Goal: Task Accomplishment & Management: Complete application form

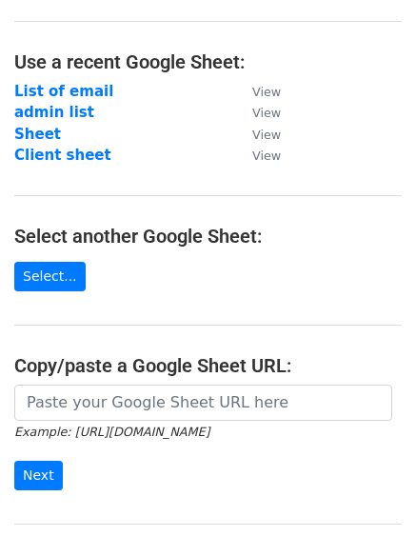
scroll to position [104, 0]
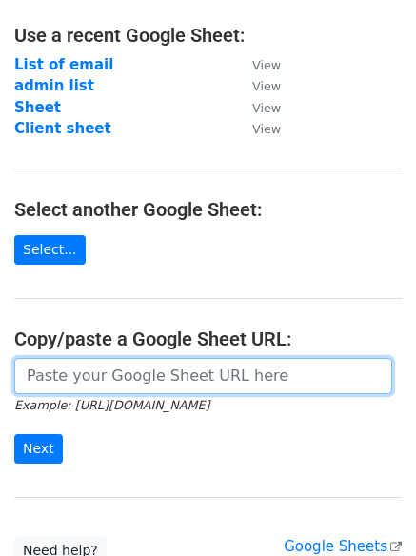
click at [56, 360] on input "url" at bounding box center [203, 376] width 378 height 36
paste input "[URL][DOMAIN_NAME]"
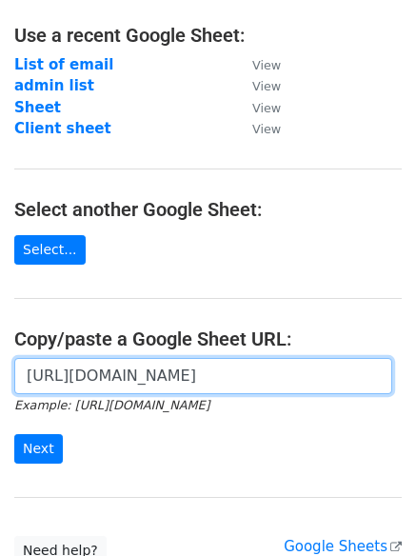
scroll to position [0, 421]
type input "[URL][DOMAIN_NAME]"
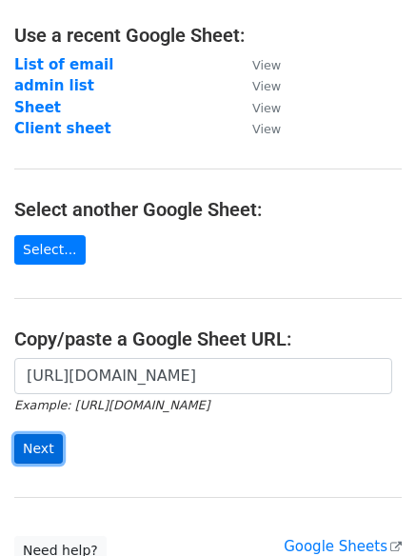
click at [35, 437] on input "Next" at bounding box center [38, 449] width 49 height 30
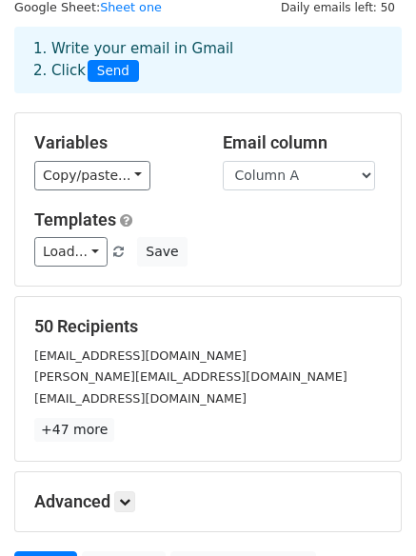
scroll to position [67, 0]
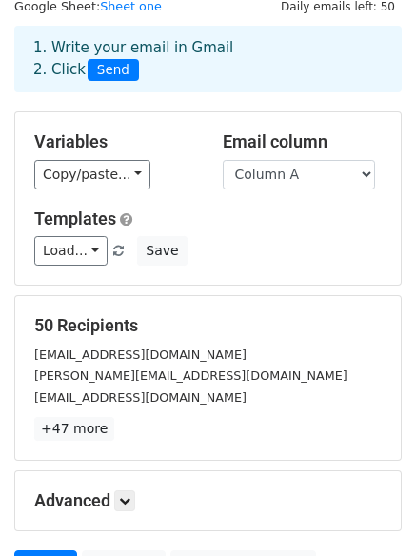
click at [117, 391] on small "[EMAIL_ADDRESS][DOMAIN_NAME]" at bounding box center [140, 398] width 212 height 14
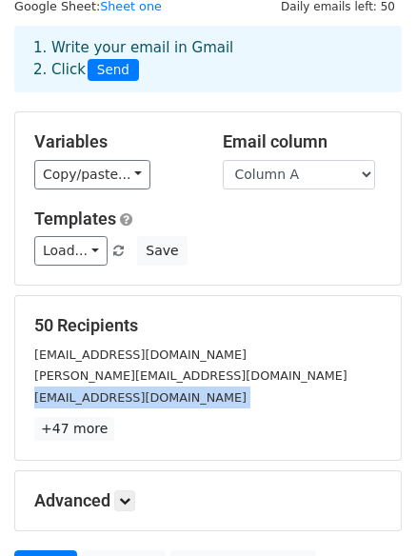
click at [117, 391] on small "[EMAIL_ADDRESS][DOMAIN_NAME]" at bounding box center [140, 398] width 212 height 14
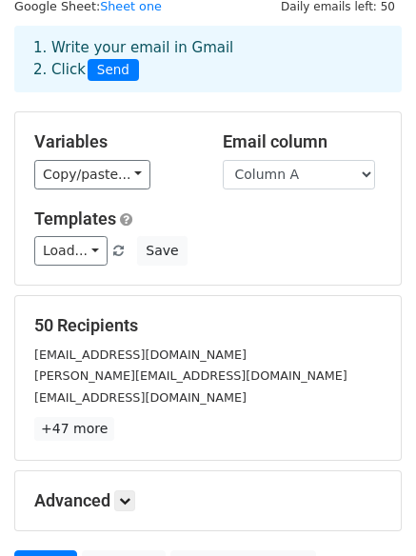
click at [120, 379] on small "[PERSON_NAME][EMAIL_ADDRESS][DOMAIN_NAME]" at bounding box center [190, 376] width 313 height 14
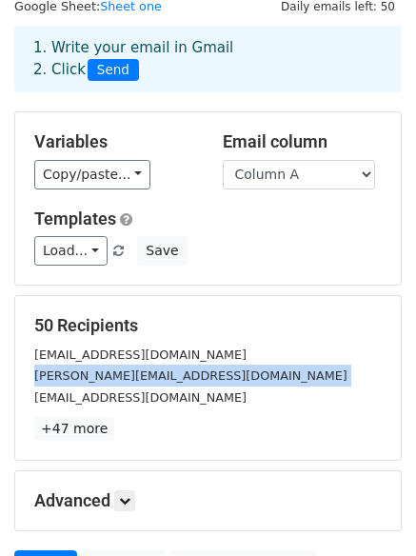
click at [120, 379] on small "[PERSON_NAME][EMAIL_ADDRESS][DOMAIN_NAME]" at bounding box center [190, 376] width 313 height 14
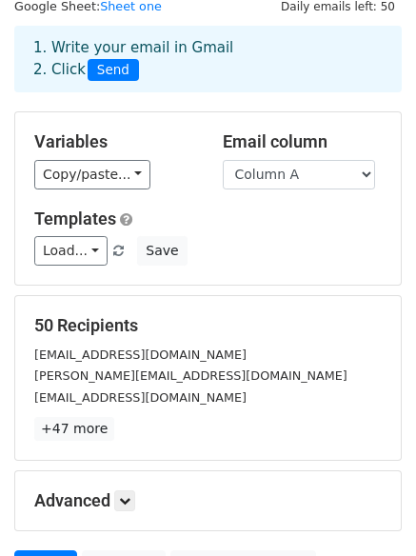
click at [123, 362] on small "[EMAIL_ADDRESS][DOMAIN_NAME]" at bounding box center [140, 355] width 212 height 14
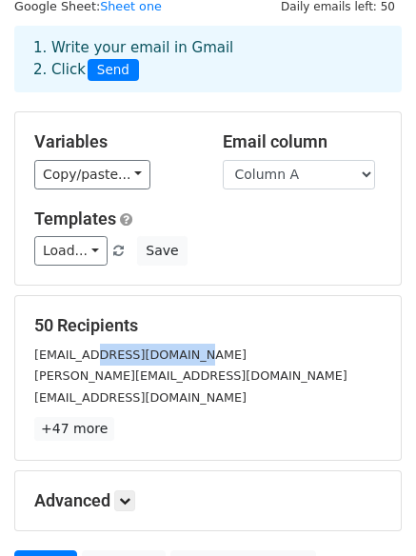
click at [123, 362] on small "[EMAIL_ADDRESS][DOMAIN_NAME]" at bounding box center [140, 355] width 212 height 14
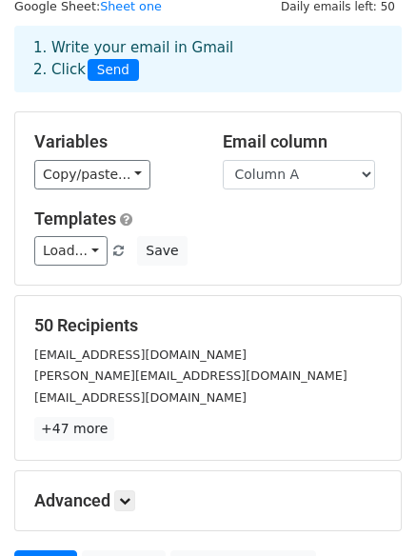
click at [120, 373] on small "[PERSON_NAME][EMAIL_ADDRESS][DOMAIN_NAME]" at bounding box center [190, 376] width 313 height 14
click at [120, 356] on small "[EMAIL_ADDRESS][DOMAIN_NAME]" at bounding box center [140, 355] width 212 height 14
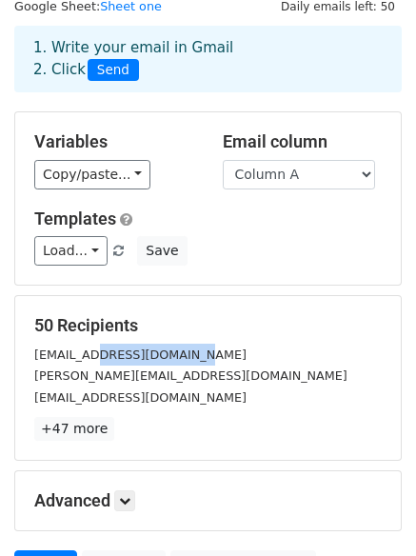
click at [120, 356] on small "[EMAIL_ADDRESS][DOMAIN_NAME]" at bounding box center [140, 355] width 212 height 14
click at [115, 375] on small "[PERSON_NAME][EMAIL_ADDRESS][DOMAIN_NAME]" at bounding box center [190, 376] width 313 height 14
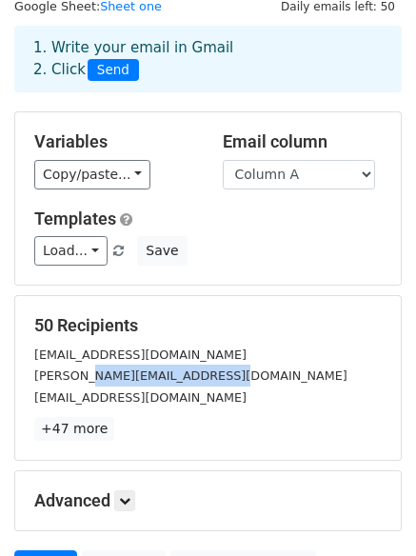
click at [115, 375] on small "[PERSON_NAME][EMAIL_ADDRESS][DOMAIN_NAME]" at bounding box center [190, 376] width 313 height 14
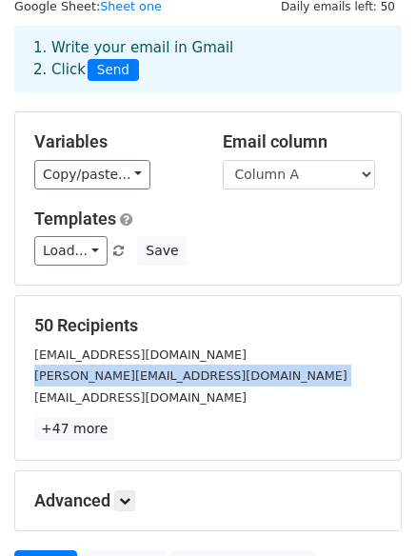
click at [115, 375] on small "[PERSON_NAME][EMAIL_ADDRESS][DOMAIN_NAME]" at bounding box center [190, 376] width 313 height 14
click at [109, 398] on small "[EMAIL_ADDRESS][DOMAIN_NAME]" at bounding box center [140, 398] width 212 height 14
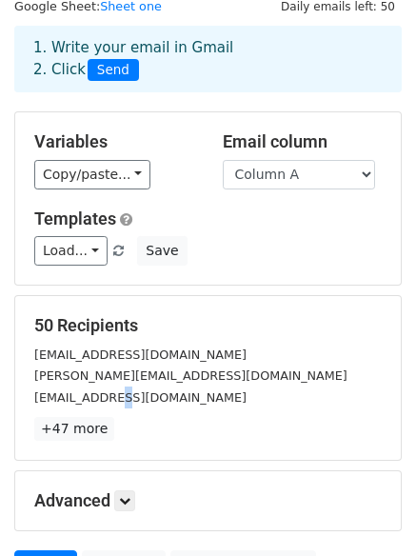
click at [109, 399] on small "[EMAIL_ADDRESS][DOMAIN_NAME]" at bounding box center [140, 398] width 212 height 14
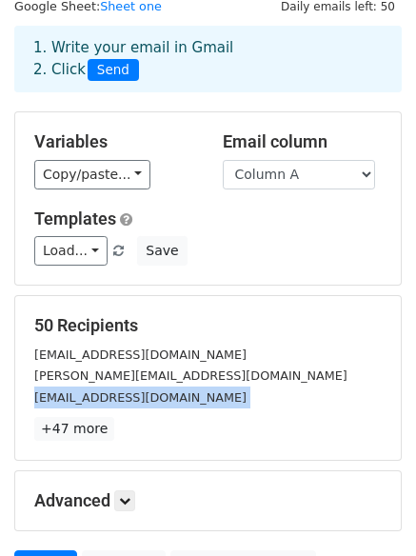
click at [109, 399] on small "[EMAIL_ADDRESS][DOMAIN_NAME]" at bounding box center [140, 398] width 212 height 14
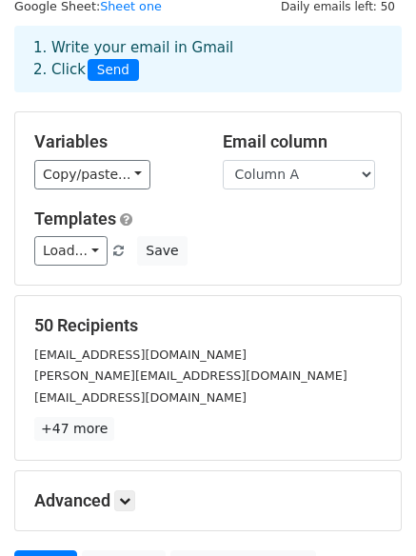
click at [111, 372] on small "[PERSON_NAME][EMAIL_ADDRESS][DOMAIN_NAME]" at bounding box center [190, 376] width 313 height 14
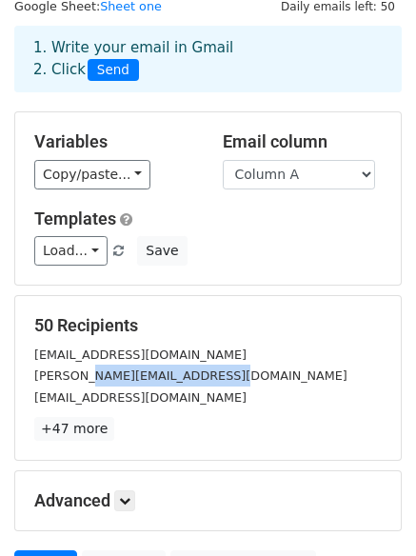
click at [111, 372] on small "[PERSON_NAME][EMAIL_ADDRESS][DOMAIN_NAME]" at bounding box center [190, 376] width 313 height 14
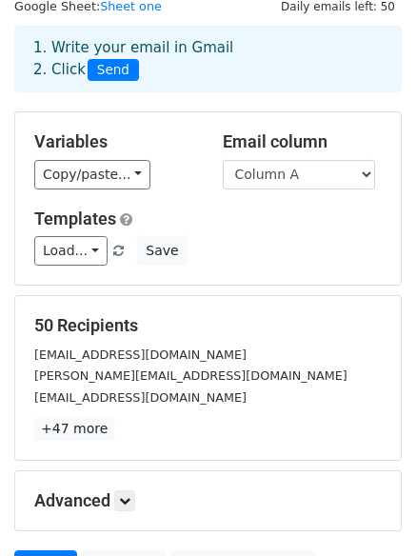
click at [111, 362] on small "[EMAIL_ADDRESS][DOMAIN_NAME]" at bounding box center [140, 355] width 212 height 14
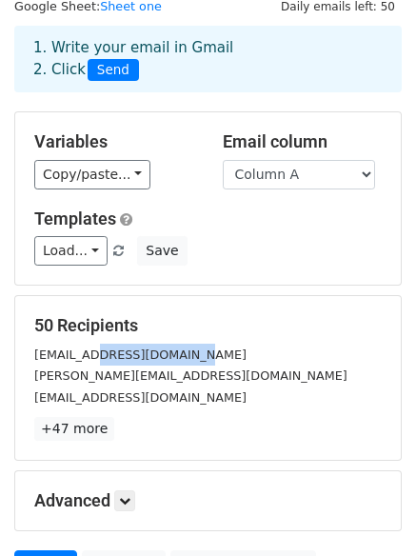
click at [111, 362] on small "[EMAIL_ADDRESS][DOMAIN_NAME]" at bounding box center [140, 355] width 212 height 14
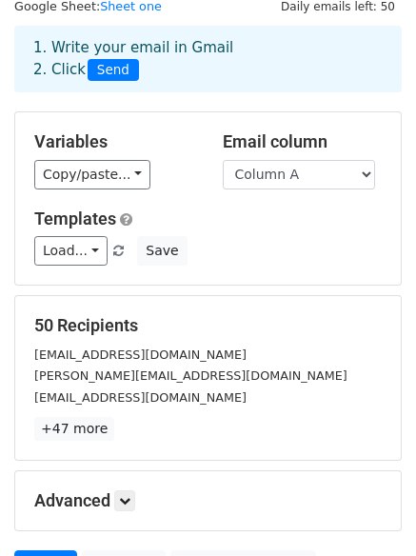
click at [110, 379] on small "[PERSON_NAME][EMAIL_ADDRESS][DOMAIN_NAME]" at bounding box center [190, 376] width 313 height 14
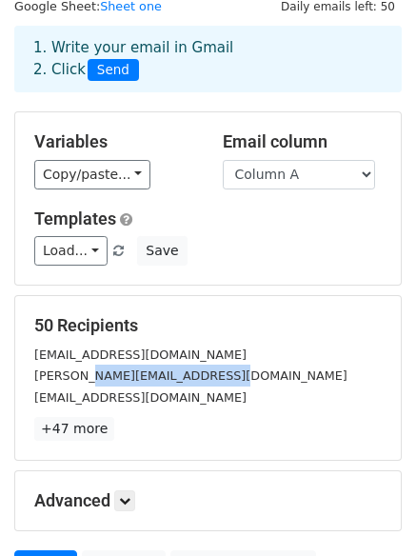
click at [110, 379] on small "[PERSON_NAME][EMAIL_ADDRESS][DOMAIN_NAME]" at bounding box center [190, 376] width 313 height 14
click at [109, 357] on small "[EMAIL_ADDRESS][DOMAIN_NAME]" at bounding box center [140, 355] width 212 height 14
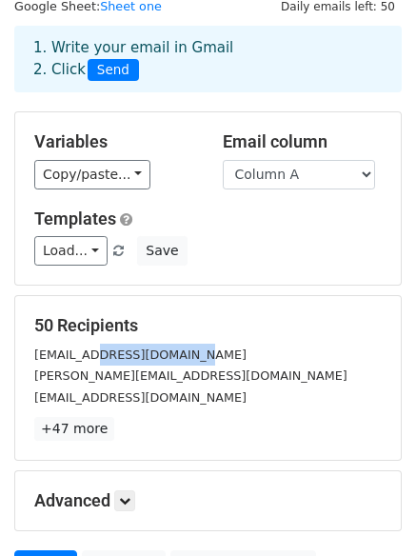
click at [109, 357] on small "[EMAIL_ADDRESS][DOMAIN_NAME]" at bounding box center [140, 355] width 212 height 14
drag, startPoint x: 109, startPoint y: 357, endPoint x: 102, endPoint y: 378, distance: 22.0
click at [109, 358] on small "[EMAIL_ADDRESS][DOMAIN_NAME]" at bounding box center [140, 355] width 212 height 14
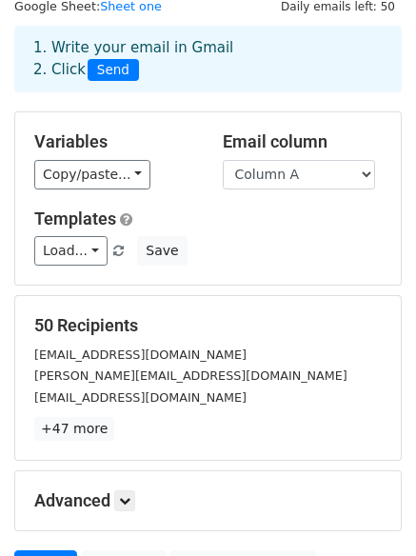
click at [102, 383] on small "[PERSON_NAME][EMAIL_ADDRESS][DOMAIN_NAME]" at bounding box center [190, 376] width 313 height 14
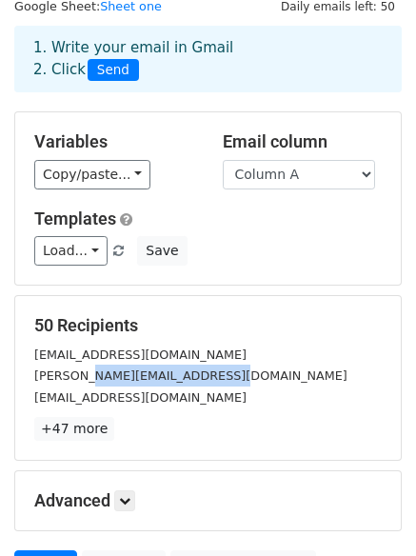
click at [102, 383] on small "[PERSON_NAME][EMAIL_ADDRESS][DOMAIN_NAME]" at bounding box center [190, 376] width 313 height 14
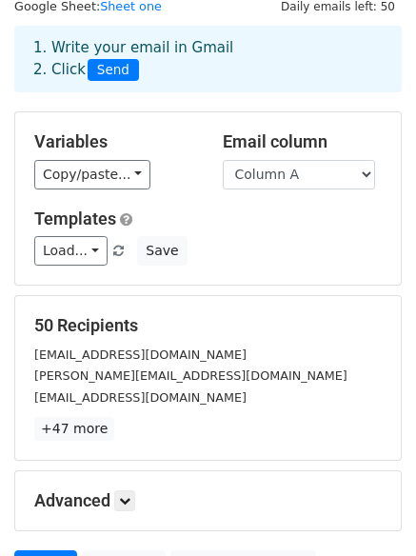
click at [96, 401] on small "[EMAIL_ADDRESS][DOMAIN_NAME]" at bounding box center [140, 398] width 212 height 14
click at [99, 374] on small "[PERSON_NAME][EMAIL_ADDRESS][DOMAIN_NAME]" at bounding box center [190, 376] width 313 height 14
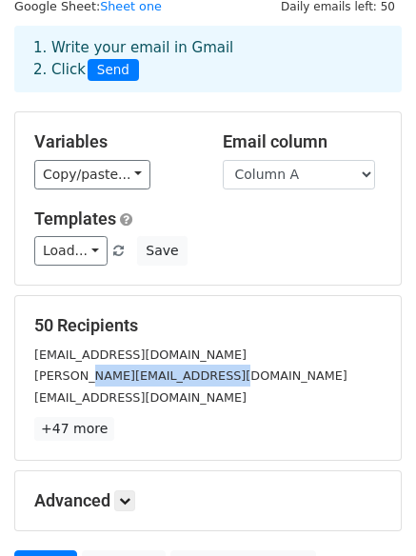
click at [99, 374] on small "[PERSON_NAME][EMAIL_ADDRESS][DOMAIN_NAME]" at bounding box center [190, 376] width 313 height 14
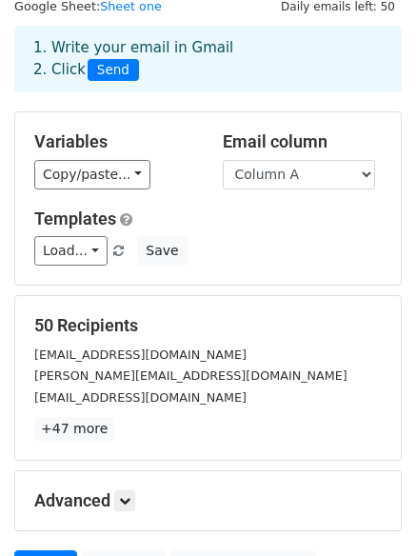
click at [99, 351] on small "[EMAIL_ADDRESS][DOMAIN_NAME]" at bounding box center [140, 355] width 212 height 14
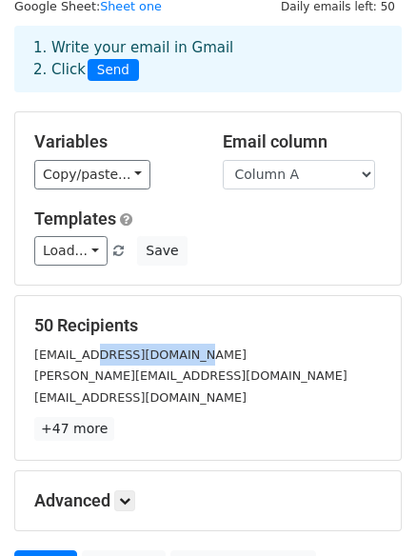
drag, startPoint x: 99, startPoint y: 351, endPoint x: 89, endPoint y: 369, distance: 20.1
click at [99, 352] on small "[EMAIL_ADDRESS][DOMAIN_NAME]" at bounding box center [140, 355] width 212 height 14
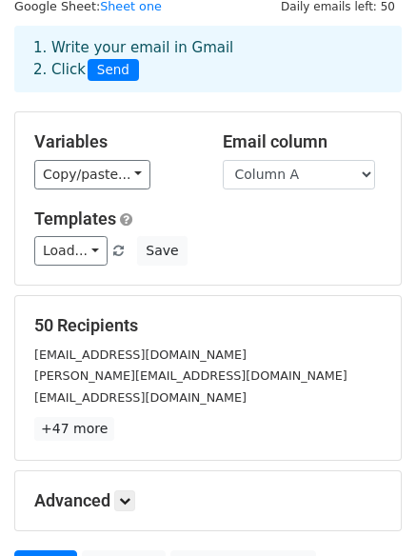
click at [80, 362] on small "[EMAIL_ADDRESS][DOMAIN_NAME]" at bounding box center [140, 355] width 212 height 14
click at [74, 381] on small "[PERSON_NAME][EMAIL_ADDRESS][DOMAIN_NAME]" at bounding box center [190, 376] width 313 height 14
click at [77, 413] on div "50 Recipients [EMAIL_ADDRESS][DOMAIN_NAME] [PERSON_NAME][EMAIL_ADDRESS][DOMAIN_…" at bounding box center [208, 378] width 348 height 126
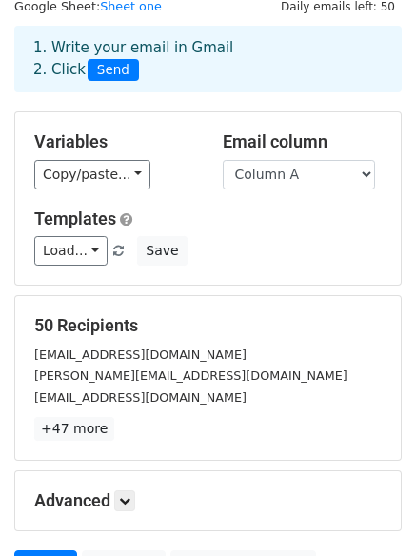
click at [77, 411] on div "50 Recipients [EMAIL_ADDRESS][DOMAIN_NAME] [PERSON_NAME][EMAIL_ADDRESS][DOMAIN_…" at bounding box center [208, 378] width 348 height 126
click at [83, 391] on small "[EMAIL_ADDRESS][DOMAIN_NAME]" at bounding box center [140, 398] width 212 height 14
click at [90, 377] on small "[PERSON_NAME][EMAIL_ADDRESS][DOMAIN_NAME]" at bounding box center [190, 376] width 313 height 14
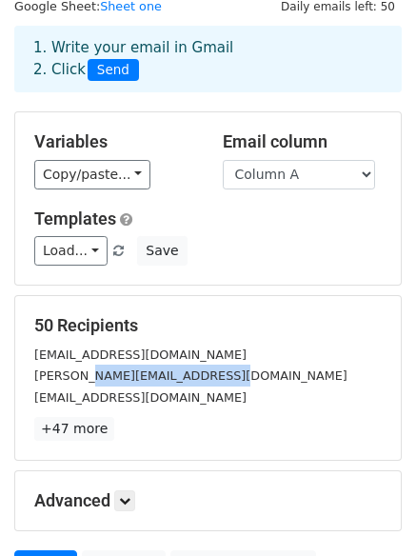
click at [90, 377] on small "[PERSON_NAME][EMAIL_ADDRESS][DOMAIN_NAME]" at bounding box center [190, 376] width 313 height 14
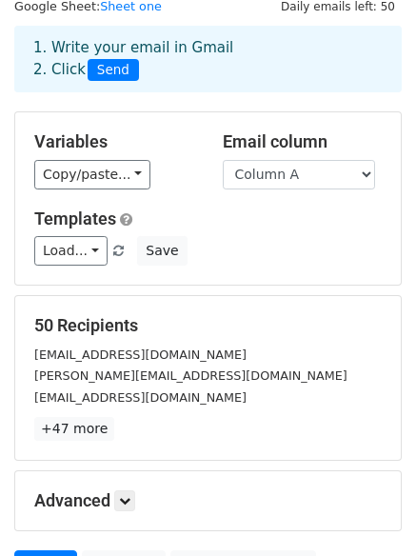
click at [101, 361] on small "[EMAIL_ADDRESS][DOMAIN_NAME]" at bounding box center [140, 355] width 212 height 14
click at [101, 375] on small "[PERSON_NAME][EMAIL_ADDRESS][DOMAIN_NAME]" at bounding box center [190, 376] width 313 height 14
click at [109, 406] on div "[EMAIL_ADDRESS][DOMAIN_NAME]" at bounding box center [208, 398] width 376 height 22
click at [115, 382] on small "[PERSON_NAME][EMAIL_ADDRESS][DOMAIN_NAME]" at bounding box center [190, 376] width 313 height 14
click at [121, 362] on small "[EMAIL_ADDRESS][DOMAIN_NAME]" at bounding box center [140, 355] width 212 height 14
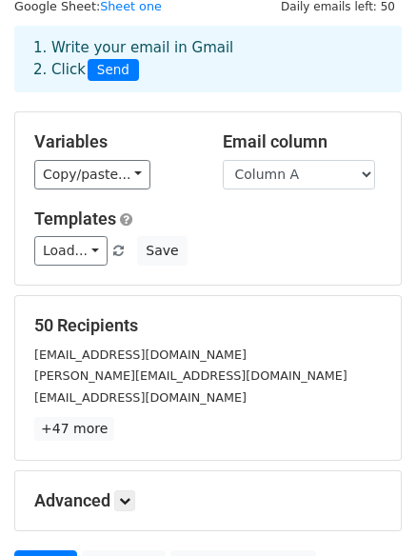
click at [135, 364] on div "[EMAIL_ADDRESS][DOMAIN_NAME]" at bounding box center [208, 355] width 376 height 22
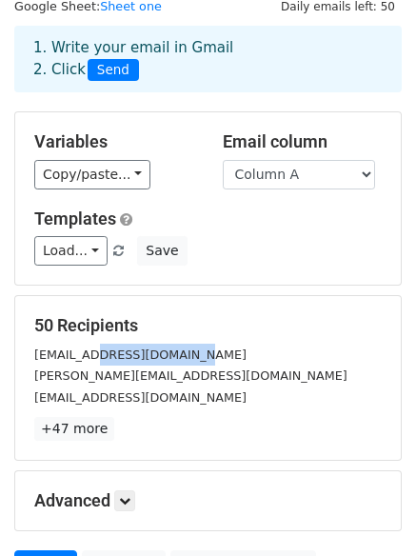
click at [135, 364] on div "[EMAIL_ADDRESS][DOMAIN_NAME]" at bounding box center [208, 355] width 376 height 22
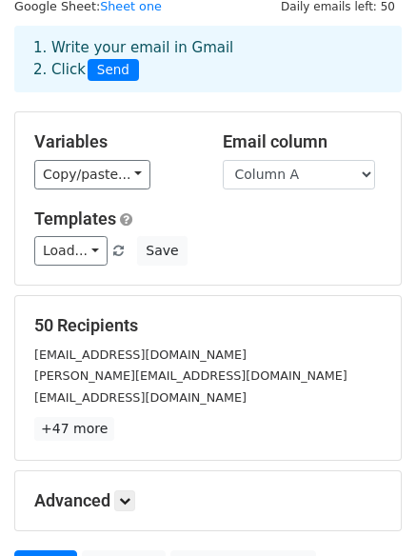
click at [130, 375] on small "[PERSON_NAME][EMAIL_ADDRESS][DOMAIN_NAME]" at bounding box center [190, 376] width 313 height 14
click at [130, 400] on small "[EMAIL_ADDRESS][DOMAIN_NAME]" at bounding box center [140, 398] width 212 height 14
click at [130, 381] on small "[PERSON_NAME][EMAIL_ADDRESS][DOMAIN_NAME]" at bounding box center [190, 376] width 313 height 14
click at [129, 364] on div "[EMAIL_ADDRESS][DOMAIN_NAME] [PERSON_NAME][EMAIL_ADDRESS][DOMAIN_NAME] [EMAIL_A…" at bounding box center [208, 376] width 376 height 65
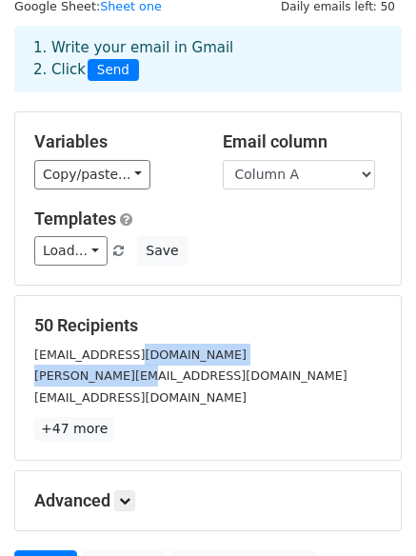
click at [129, 358] on small "[EMAIL_ADDRESS][DOMAIN_NAME]" at bounding box center [140, 355] width 212 height 14
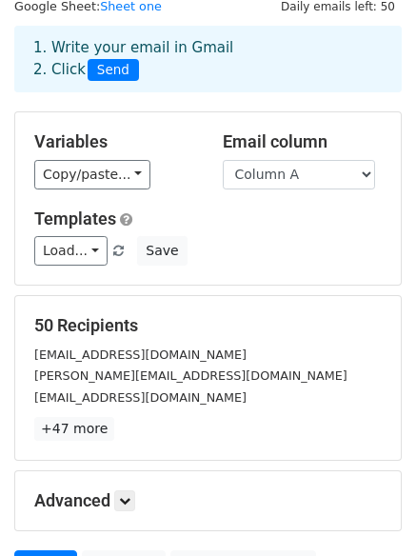
click at [127, 385] on div "[PERSON_NAME][EMAIL_ADDRESS][DOMAIN_NAME]" at bounding box center [208, 376] width 376 height 22
click at [124, 400] on small "[EMAIL_ADDRESS][DOMAIN_NAME]" at bounding box center [140, 398] width 212 height 14
click at [124, 363] on div "[EMAIL_ADDRESS][DOMAIN_NAME]" at bounding box center [208, 355] width 376 height 22
click at [124, 357] on small "[EMAIL_ADDRESS][DOMAIN_NAME]" at bounding box center [140, 355] width 212 height 14
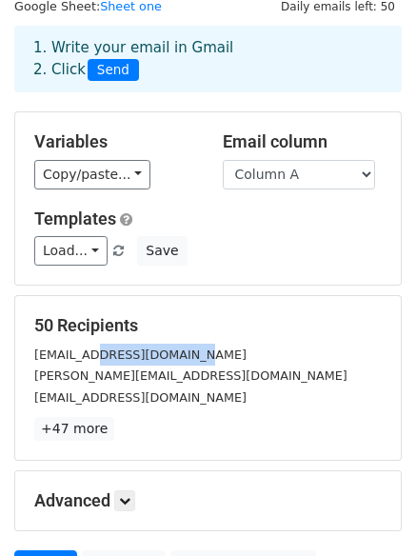
click at [124, 357] on small "[EMAIL_ADDRESS][DOMAIN_NAME]" at bounding box center [140, 355] width 212 height 14
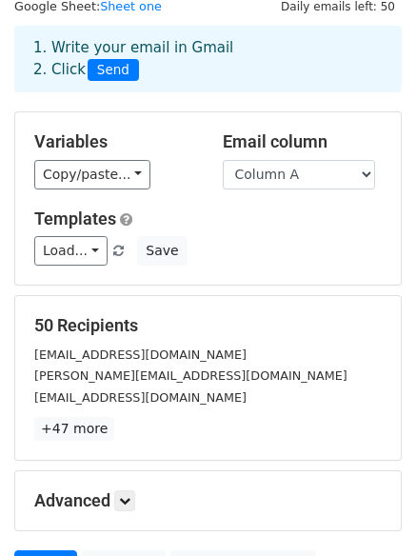
click at [114, 375] on small "[PERSON_NAME][EMAIL_ADDRESS][DOMAIN_NAME]" at bounding box center [190, 376] width 313 height 14
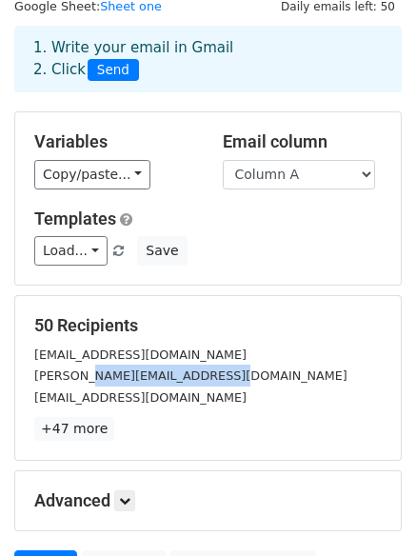
click at [114, 375] on small "[PERSON_NAME][EMAIL_ADDRESS][DOMAIN_NAME]" at bounding box center [190, 376] width 313 height 14
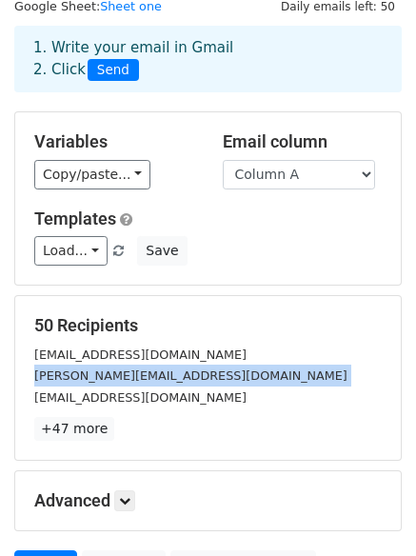
click at [114, 375] on small "[PERSON_NAME][EMAIL_ADDRESS][DOMAIN_NAME]" at bounding box center [190, 376] width 313 height 14
click at [118, 375] on small "[PERSON_NAME][EMAIL_ADDRESS][DOMAIN_NAME]" at bounding box center [190, 376] width 313 height 14
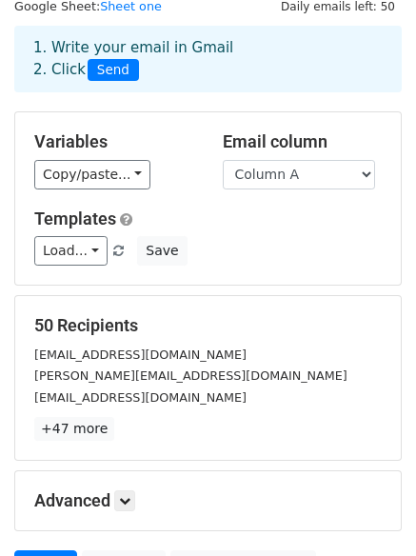
click at [118, 375] on small "[PERSON_NAME][EMAIL_ADDRESS][DOMAIN_NAME]" at bounding box center [190, 376] width 313 height 14
click at [112, 371] on small "[PERSON_NAME][EMAIL_ADDRESS][DOMAIN_NAME]" at bounding box center [190, 376] width 313 height 14
click at [100, 365] on div "[PERSON_NAME][EMAIL_ADDRESS][DOMAIN_NAME]" at bounding box center [208, 376] width 376 height 22
click at [99, 370] on small "[PERSON_NAME][EMAIL_ADDRESS][DOMAIN_NAME]" at bounding box center [190, 376] width 313 height 14
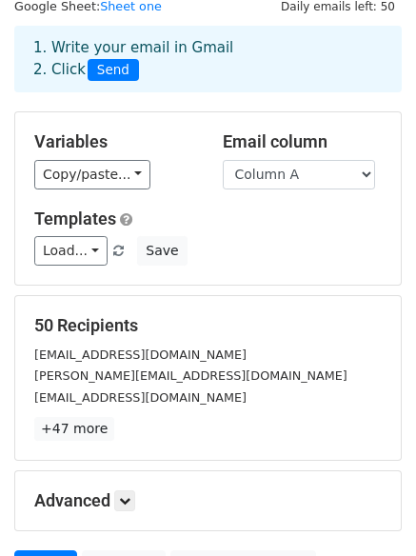
click at [99, 370] on small "[PERSON_NAME][EMAIL_ADDRESS][DOMAIN_NAME]" at bounding box center [190, 376] width 313 height 14
click at [99, 369] on small "[PERSON_NAME][EMAIL_ADDRESS][DOMAIN_NAME]" at bounding box center [190, 376] width 313 height 14
